Goal: Navigation & Orientation: Find specific page/section

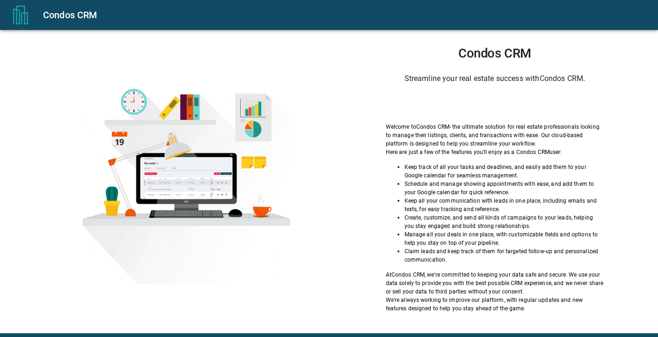
click at [457, 112] on div "Sign in with Google. Opens in new tab" at bounding box center [495, 104] width 86 height 21
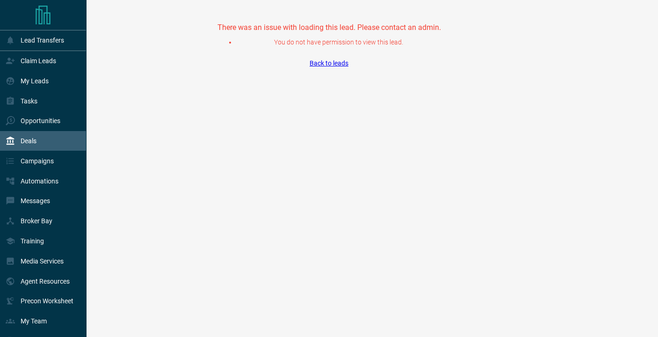
click at [35, 137] on div "Deals" at bounding box center [21, 140] width 31 height 15
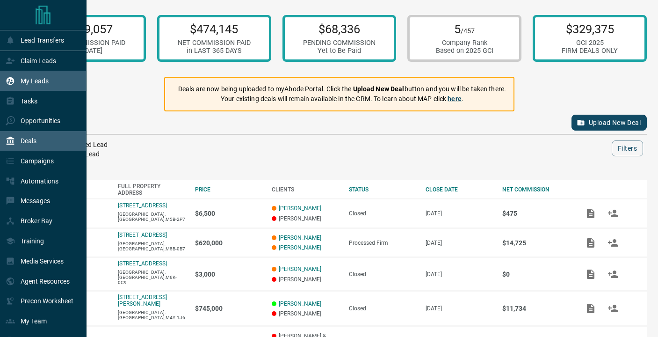
click at [31, 80] on p "My Leads" at bounding box center [35, 80] width 28 height 7
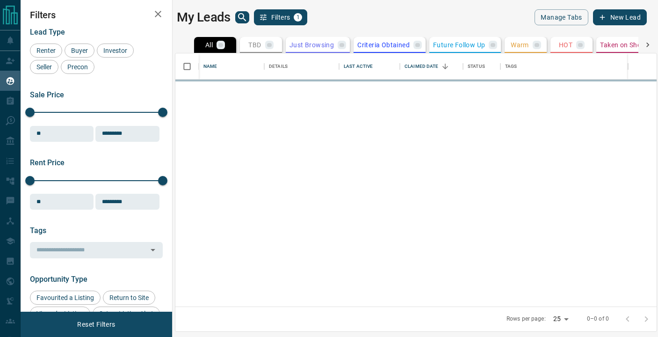
scroll to position [253, 481]
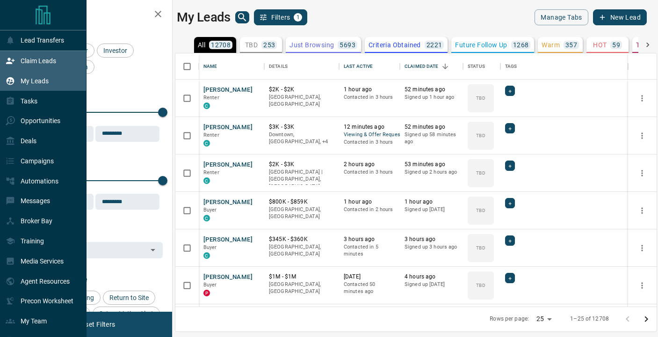
click at [41, 65] on div "Claim Leads" at bounding box center [31, 60] width 51 height 15
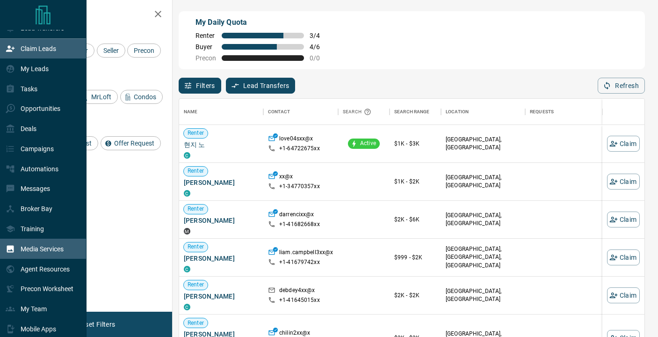
scroll to position [19, 0]
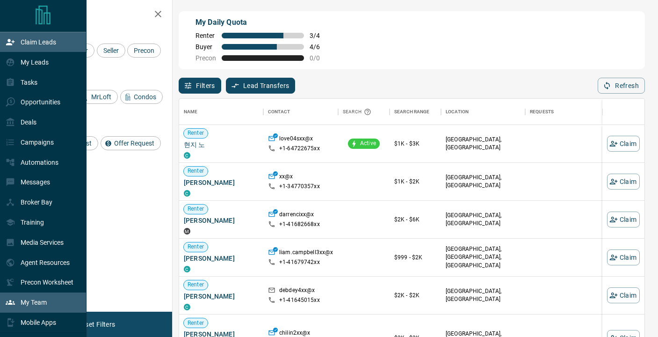
click at [41, 298] on div "My Team" at bounding box center [26, 302] width 41 height 15
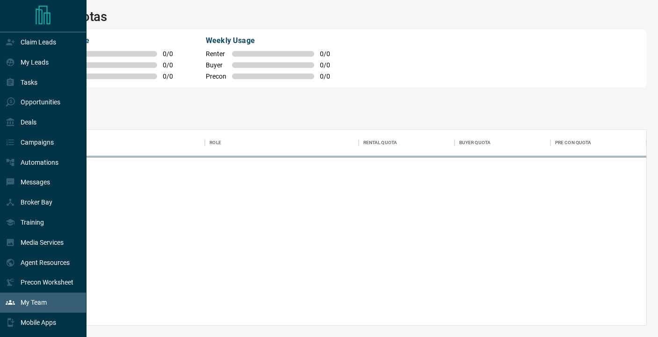
scroll to position [196, 614]
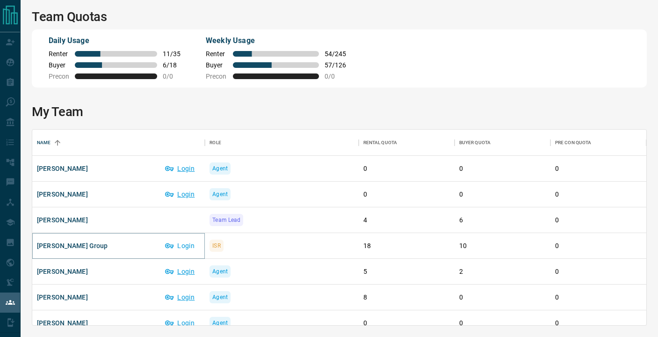
click at [190, 247] on button "Login" at bounding box center [180, 245] width 40 height 15
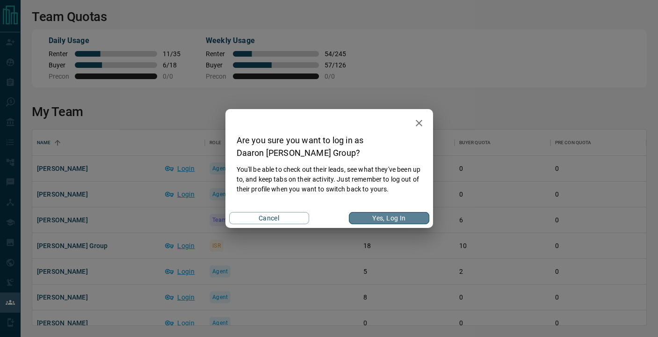
click at [399, 217] on button "Yes, Log In" at bounding box center [389, 218] width 80 height 12
